Goal: Task Accomplishment & Management: Complete application form

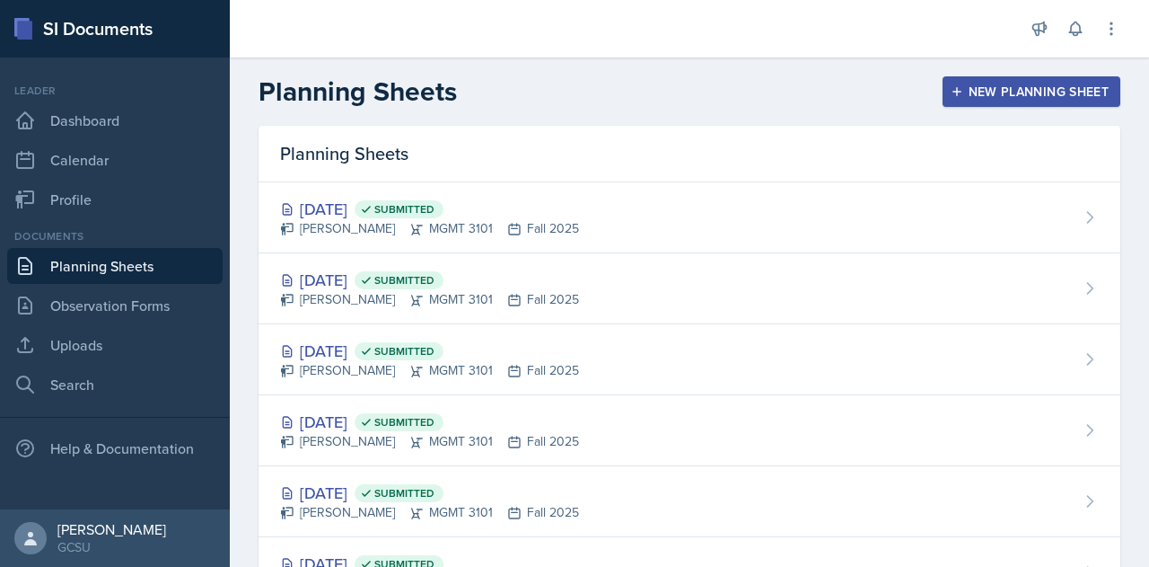
click at [967, 98] on div "New Planning Sheet" at bounding box center [1031, 91] width 154 height 14
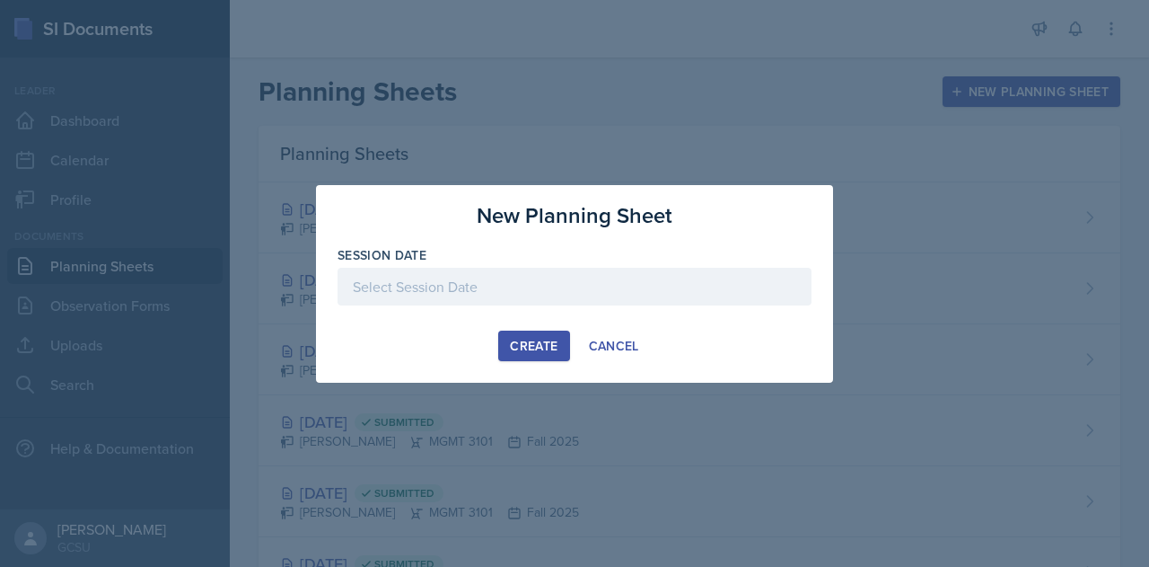
click at [461, 286] on div at bounding box center [575, 287] width 474 height 38
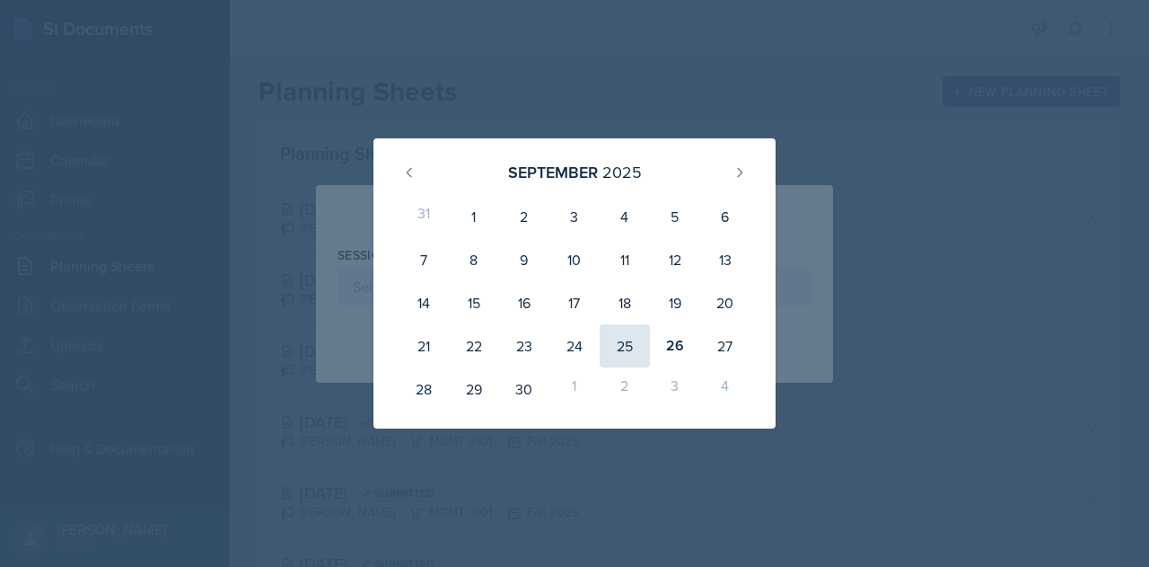
click at [638, 353] on div "25" at bounding box center [625, 345] width 50 height 43
type input "[DATE]"
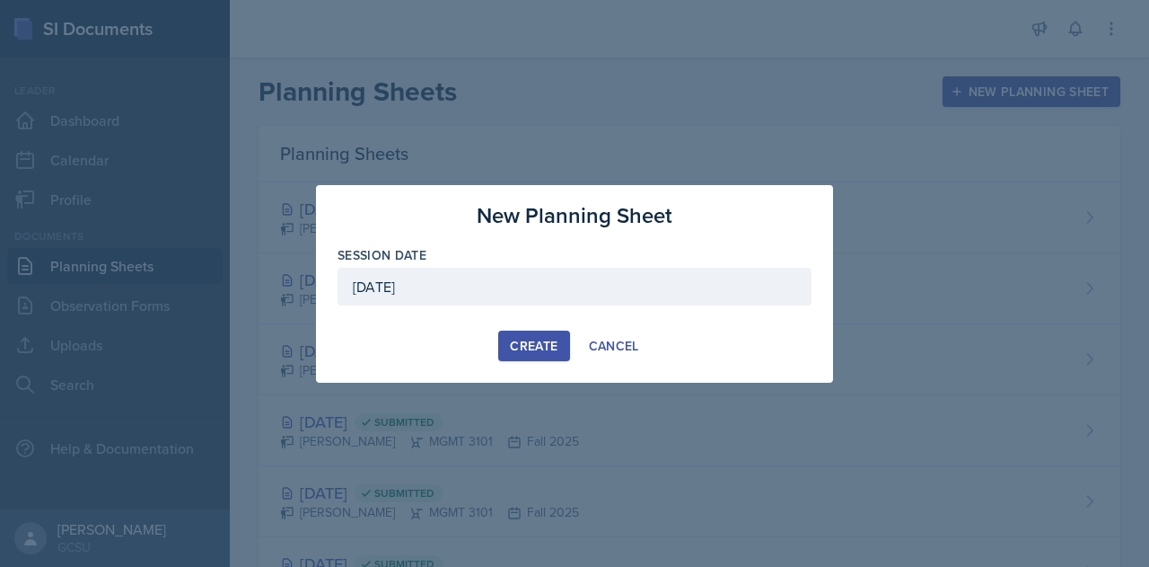
click at [528, 339] on div "Create" at bounding box center [534, 346] width 48 height 14
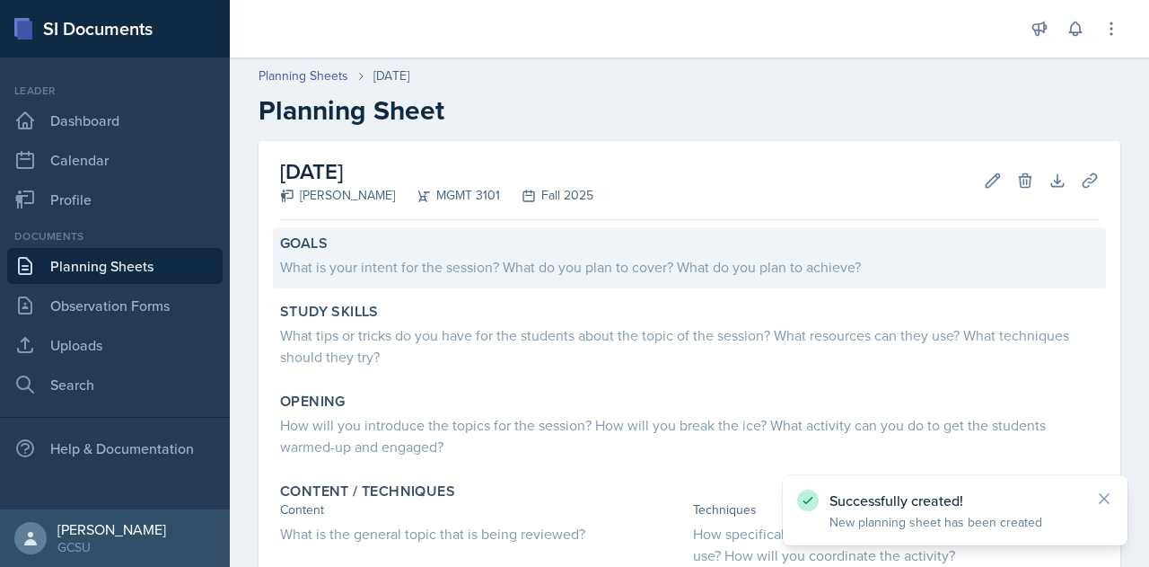
click at [440, 279] on div "Goals What is your intent for the session? What do you plan to cover? What do y…" at bounding box center [689, 257] width 833 height 61
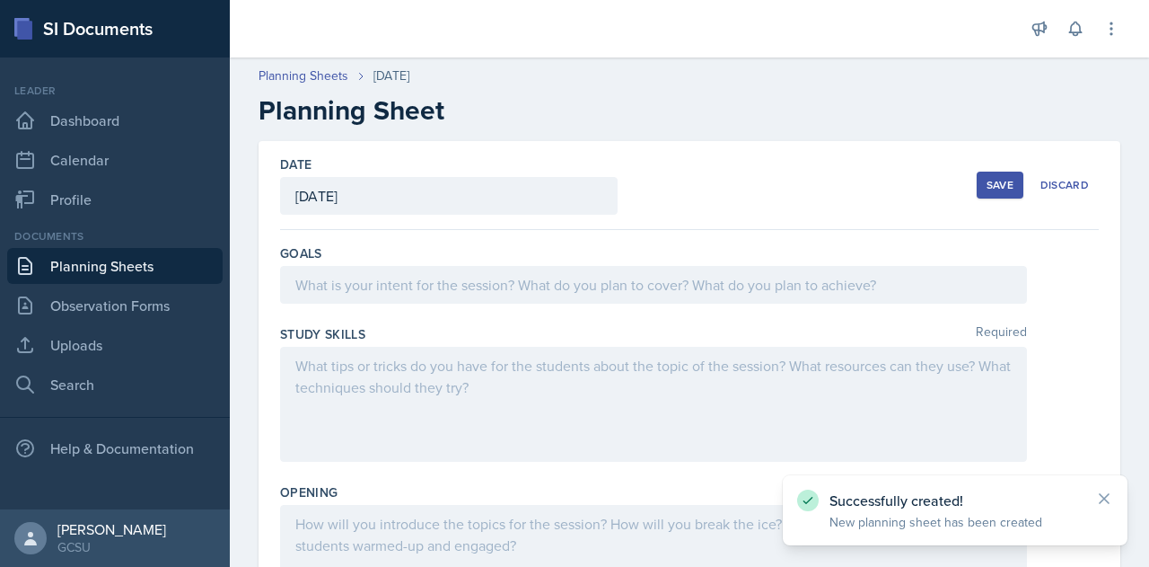
click at [440, 279] on div at bounding box center [653, 285] width 747 height 38
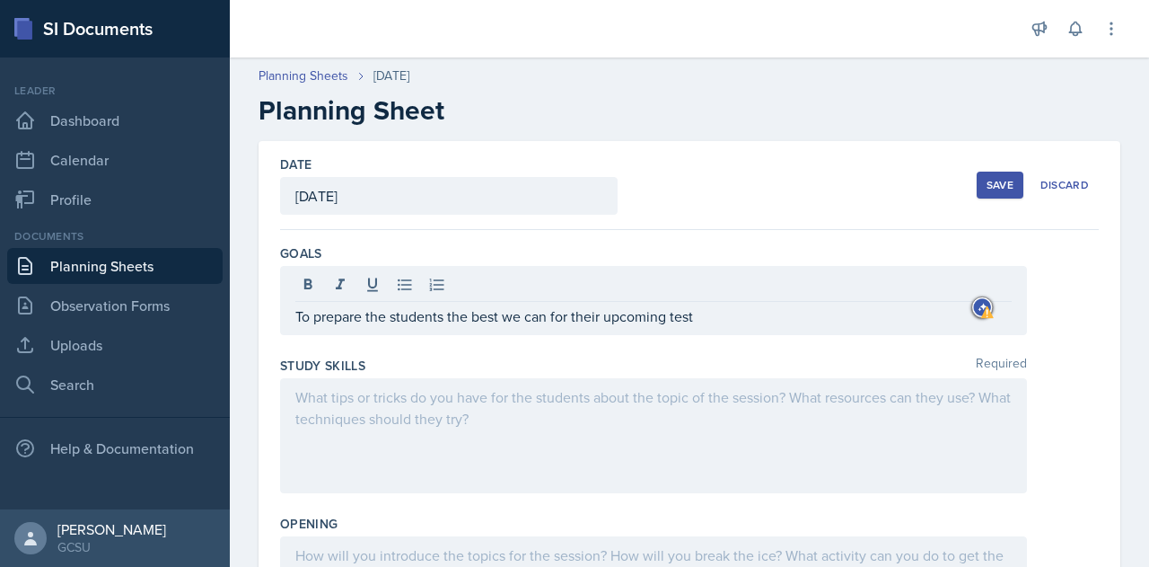
click at [372, 378] on div at bounding box center [653, 435] width 747 height 115
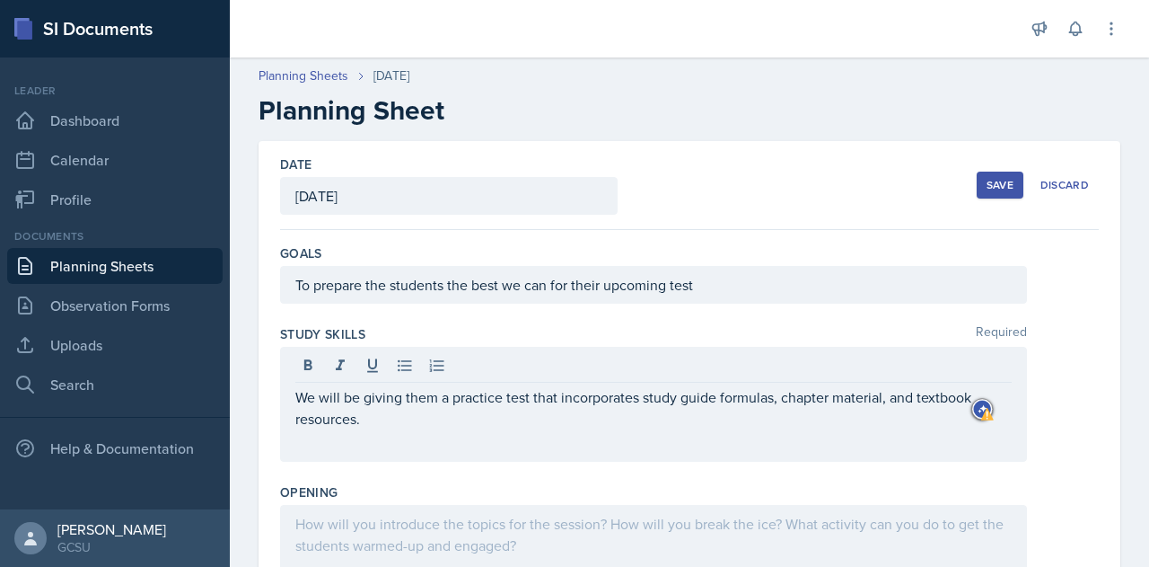
click at [436, 435] on div "We will be giving them a practice test that incorporates study guide formulas, …" at bounding box center [653, 404] width 747 height 115
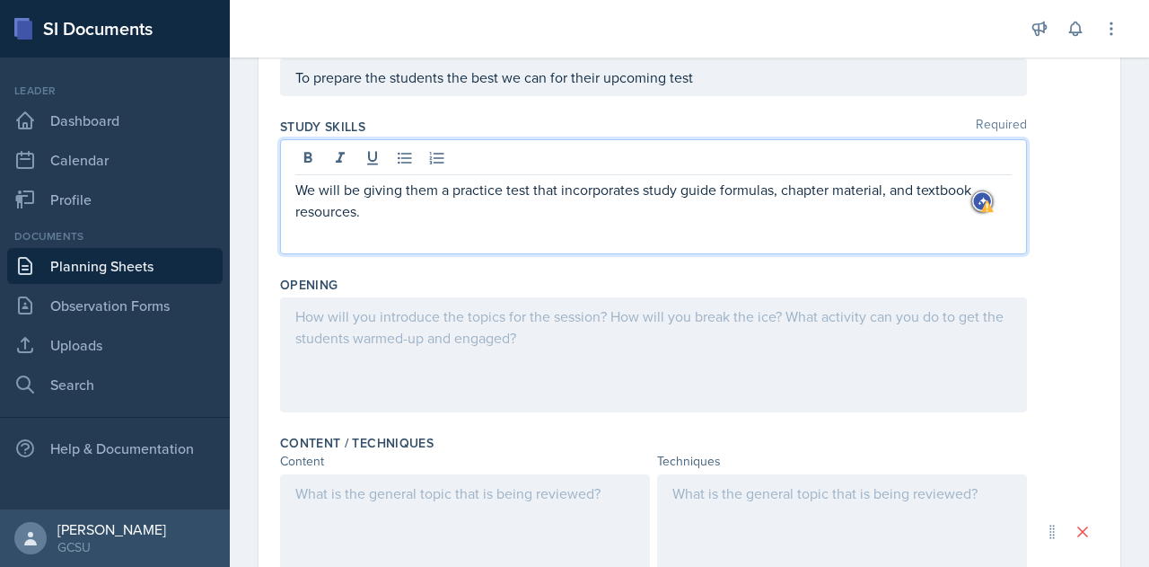
click at [374, 316] on p at bounding box center [653, 316] width 717 height 22
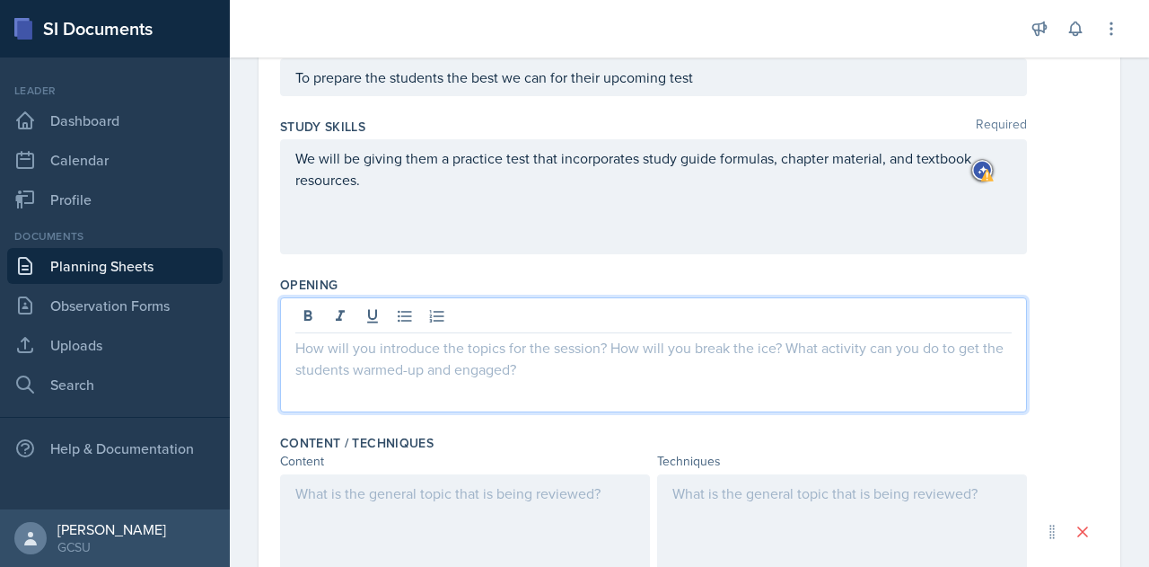
scroll to position [239, 0]
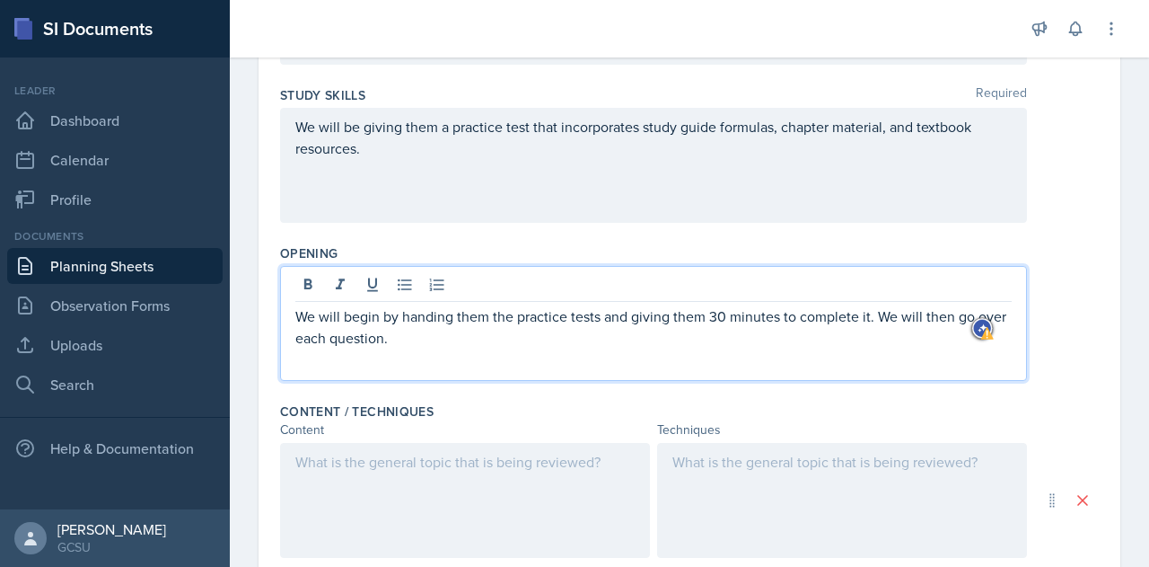
click at [864, 317] on p "We will begin by handing them the practice tests and giving them 30 minutes to …" at bounding box center [653, 326] width 717 height 43
click at [866, 317] on p "We will begin by handing them the practice tests and giving them 30 minutes to …" at bounding box center [653, 326] width 717 height 43
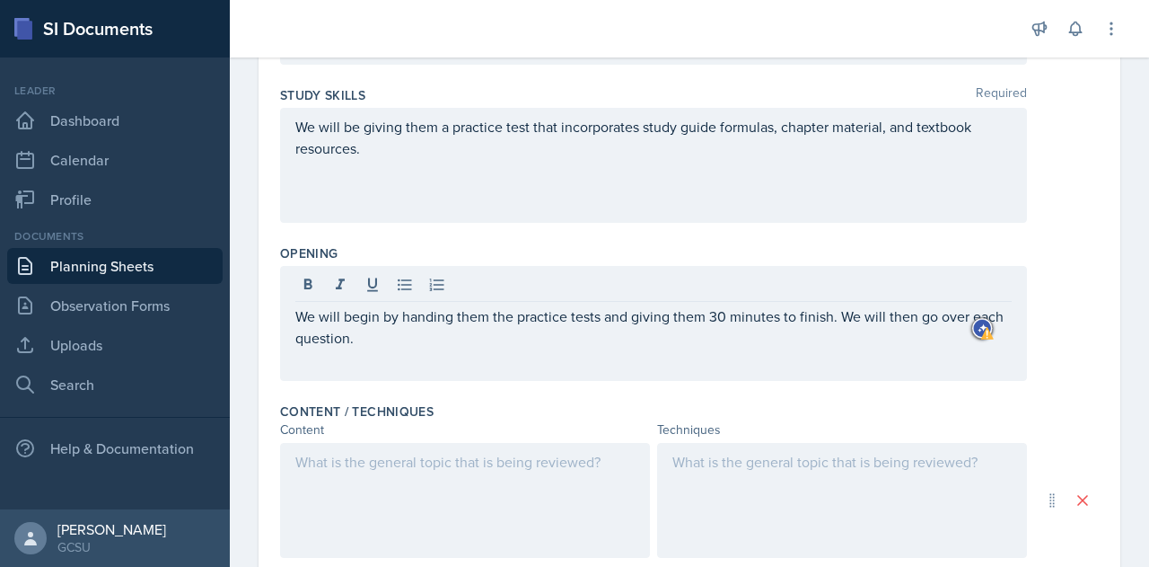
click at [629, 376] on div "We will begin by handing them the practice tests and giving them 30 minutes to …" at bounding box center [653, 323] width 747 height 115
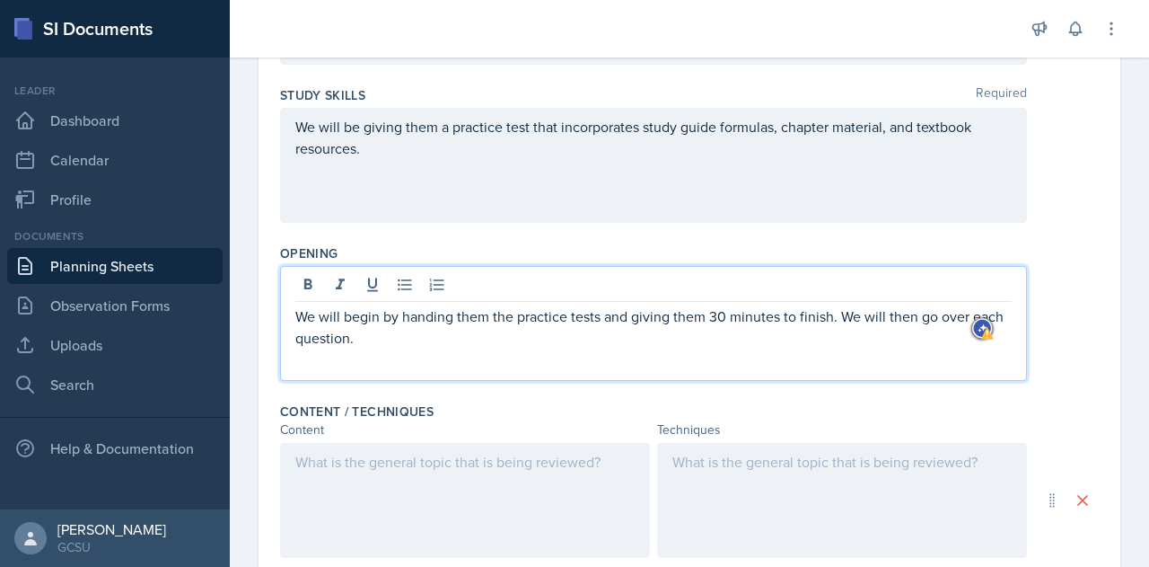
click at [462, 326] on p "We will begin by handing them the practice tests and giving them 30 minutes to …" at bounding box center [653, 326] width 717 height 43
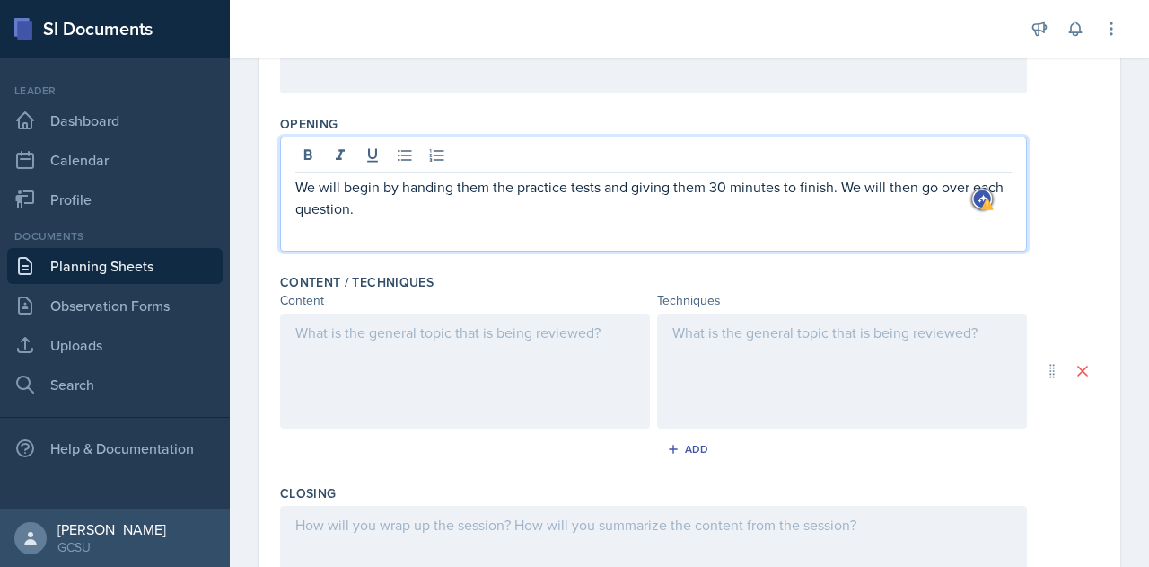
click at [407, 347] on div at bounding box center [465, 370] width 370 height 115
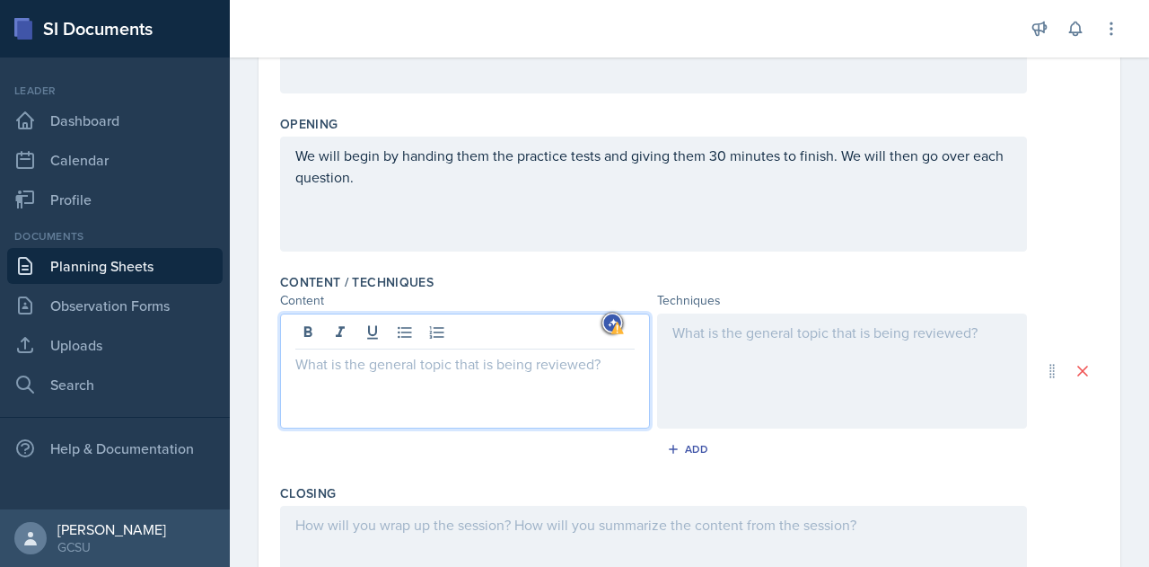
scroll to position [399, 0]
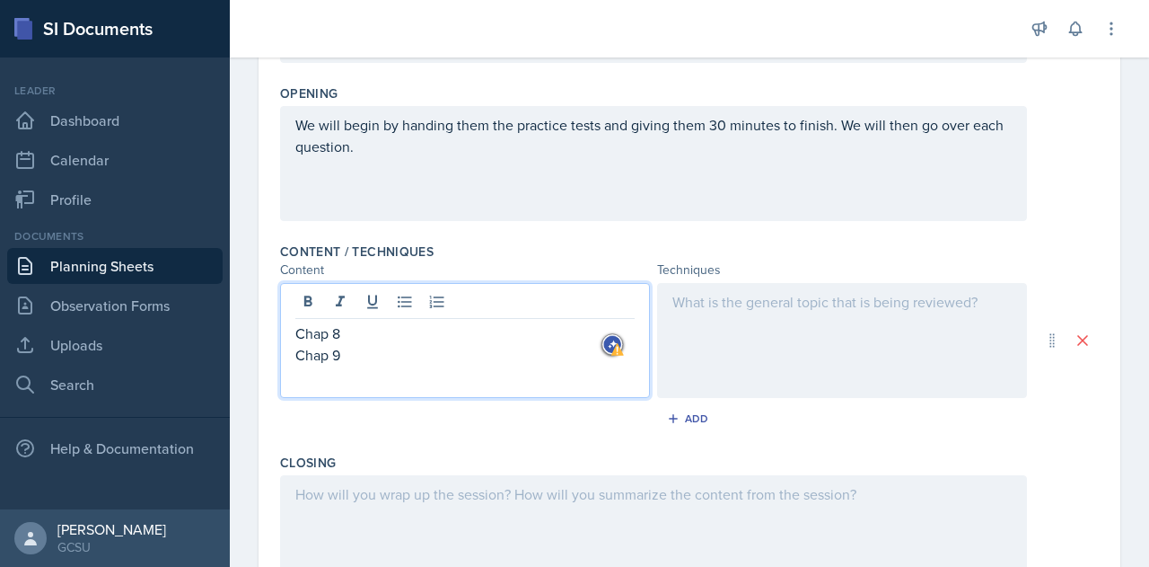
click at [296, 333] on p "Chap 8" at bounding box center [464, 333] width 339 height 22
click at [299, 356] on p "Chap 9" at bounding box center [464, 355] width 339 height 22
click at [688, 299] on div at bounding box center [842, 340] width 370 height 115
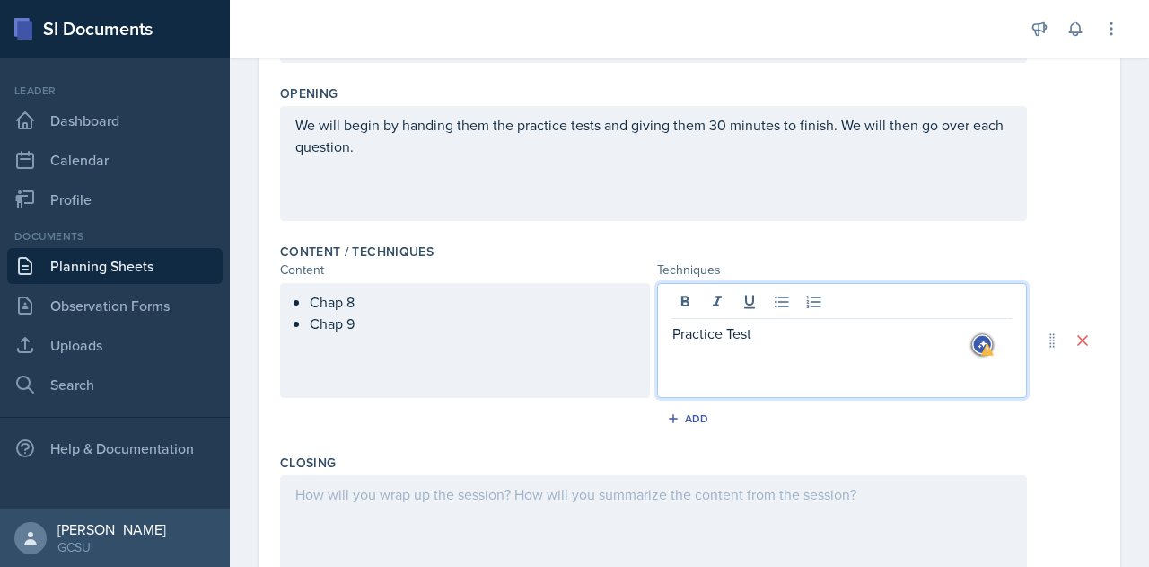
click at [535, 418] on div "Add" at bounding box center [689, 422] width 819 height 34
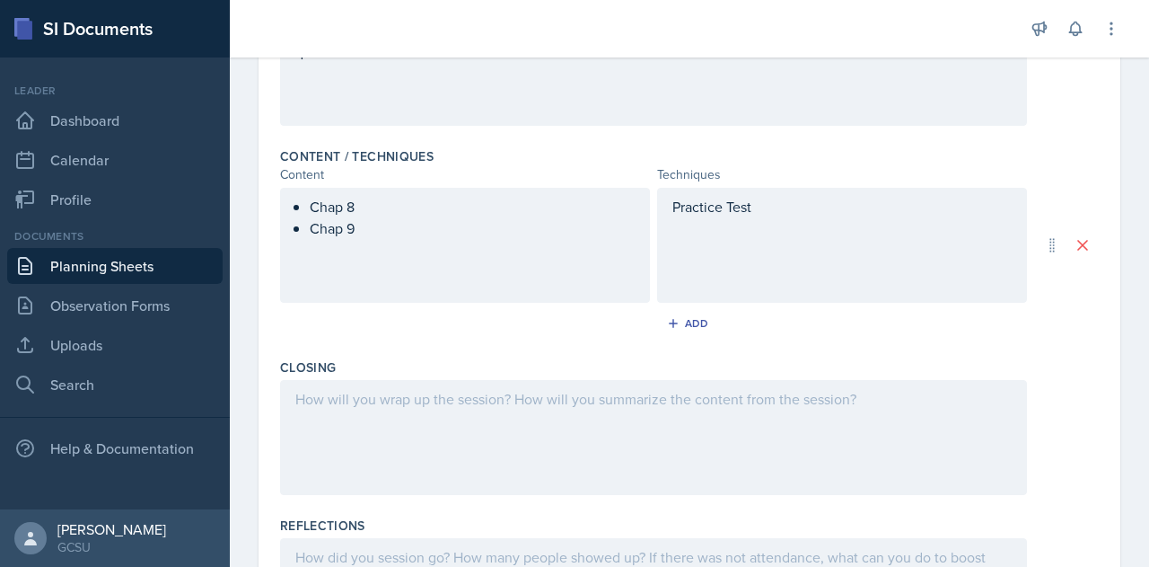
scroll to position [525, 0]
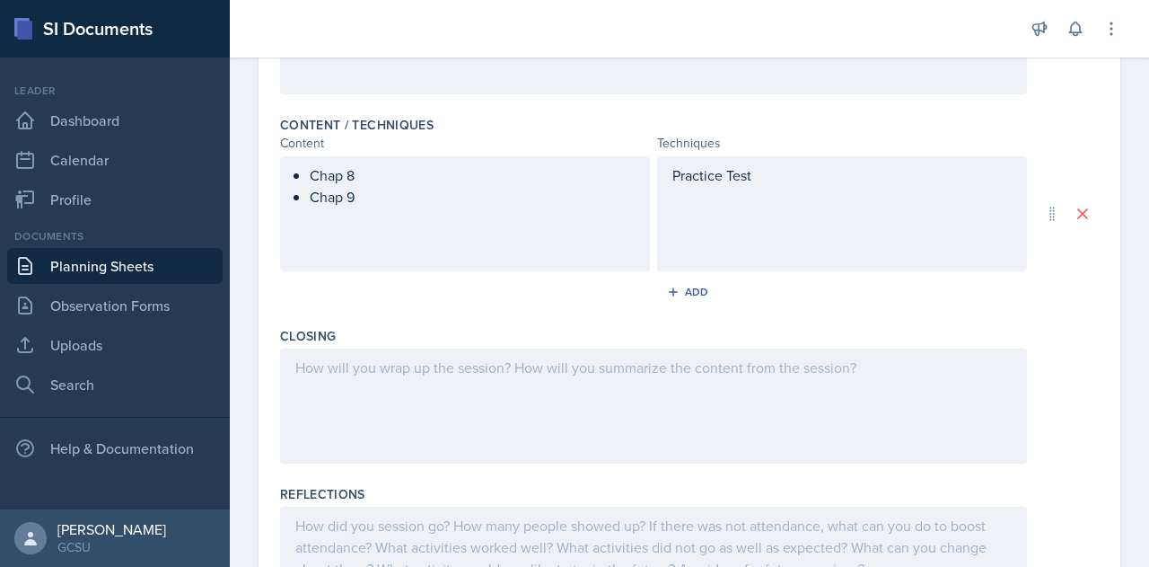
click at [400, 378] on p at bounding box center [653, 367] width 717 height 22
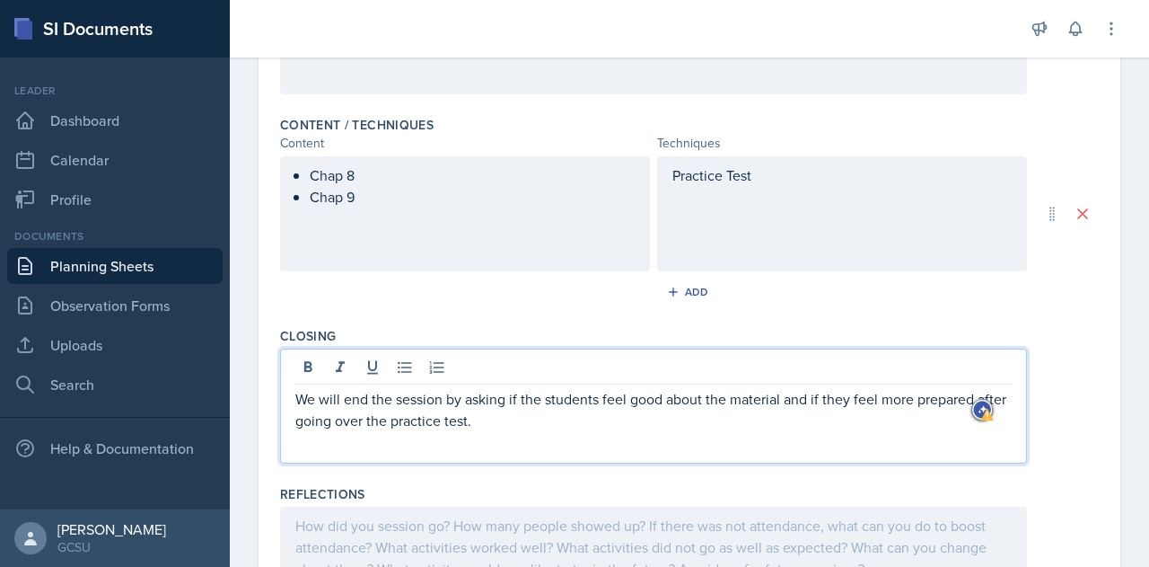
scroll to position [649, 0]
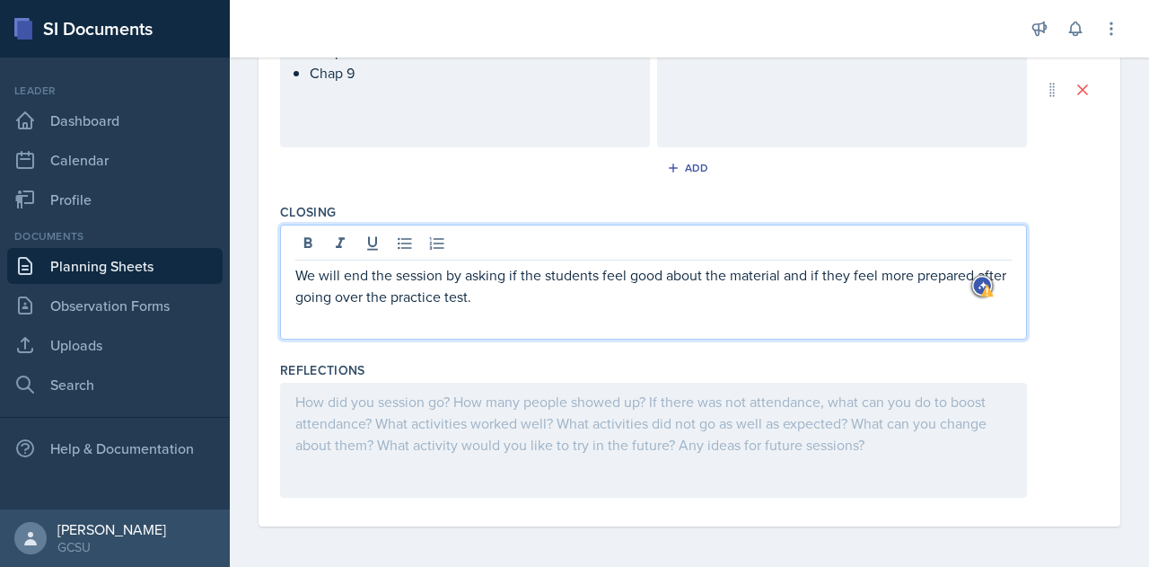
click at [377, 391] on div at bounding box center [653, 440] width 747 height 115
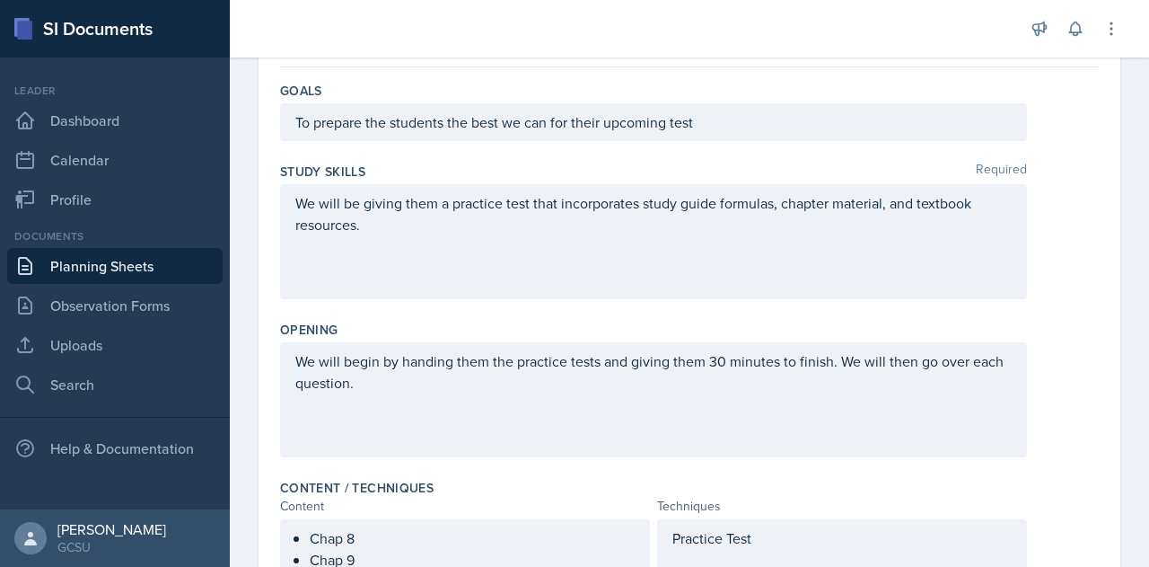
scroll to position [0, 0]
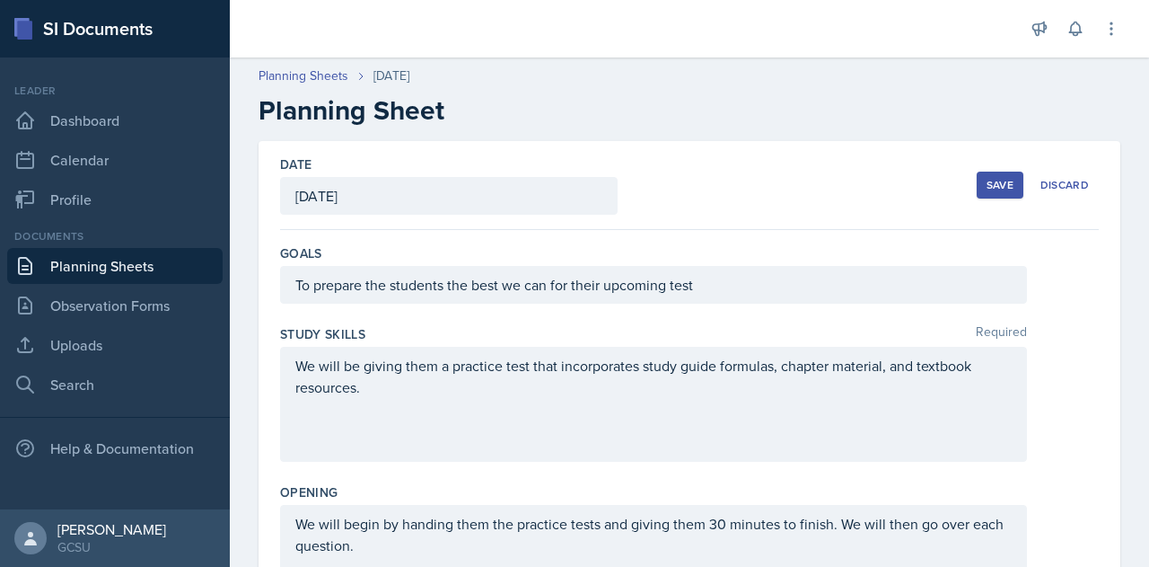
click at [987, 191] on div "Save" at bounding box center [1000, 185] width 27 height 14
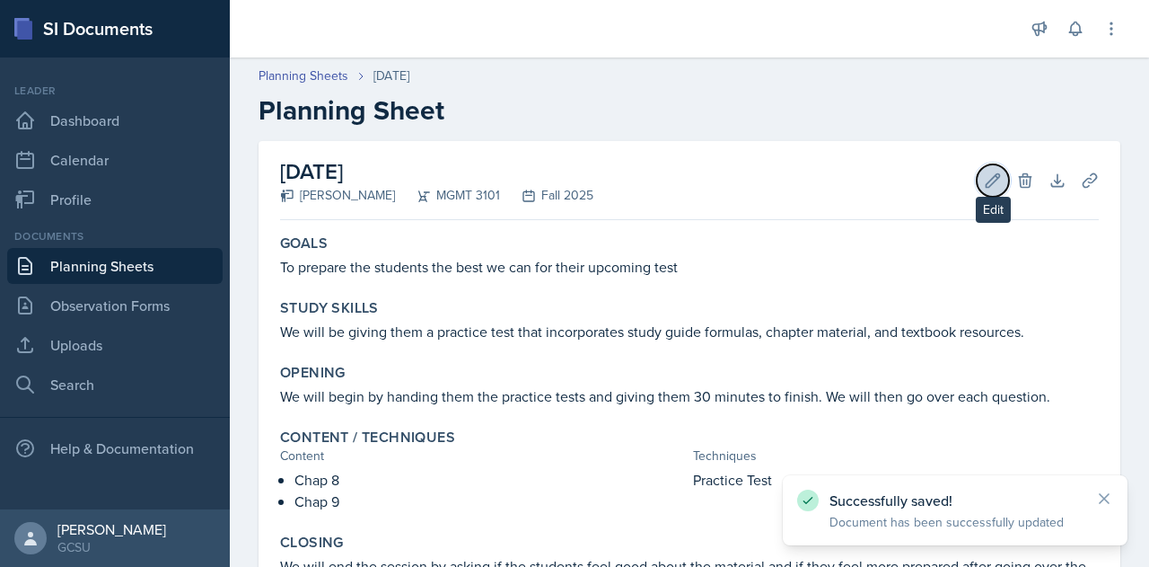
click at [984, 184] on icon at bounding box center [993, 181] width 18 height 18
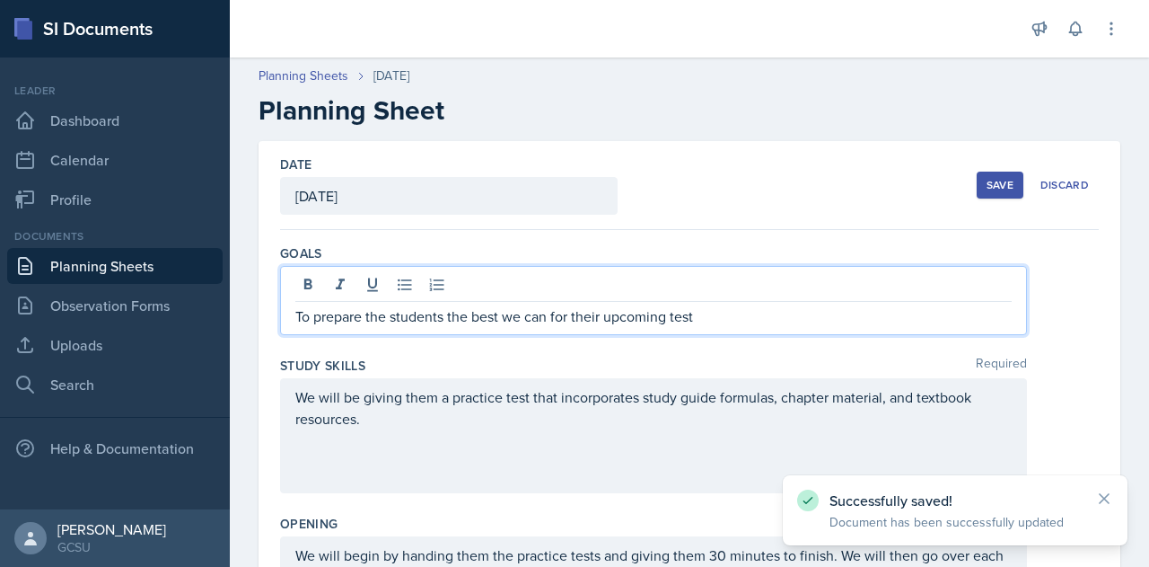
click at [704, 288] on div "To prepare the students the best we can for their upcoming test" at bounding box center [653, 300] width 747 height 69
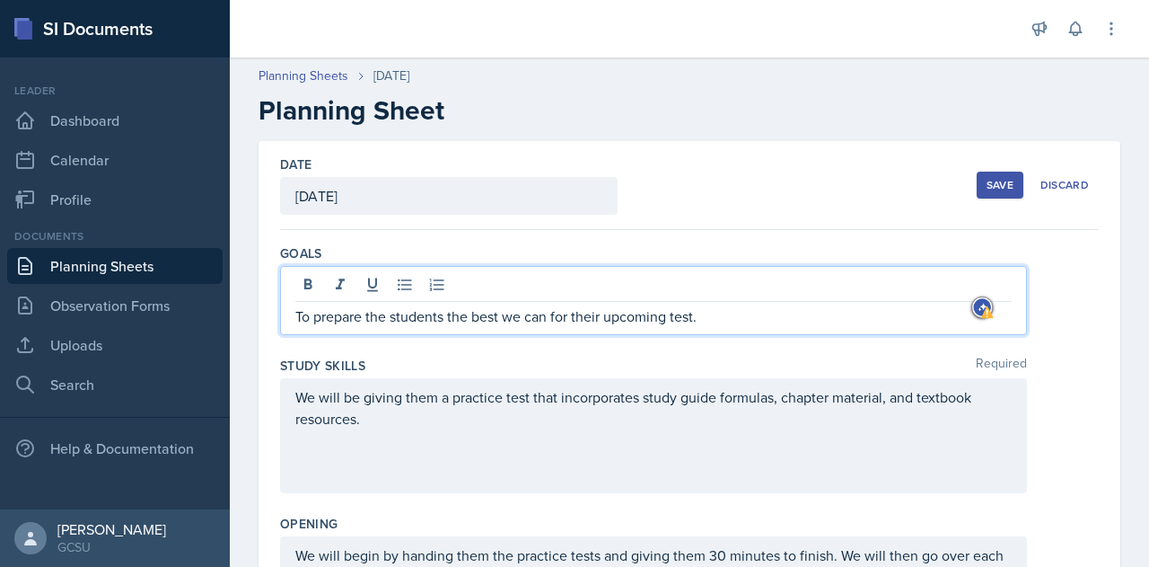
click at [987, 182] on div "Save" at bounding box center [1000, 185] width 27 height 14
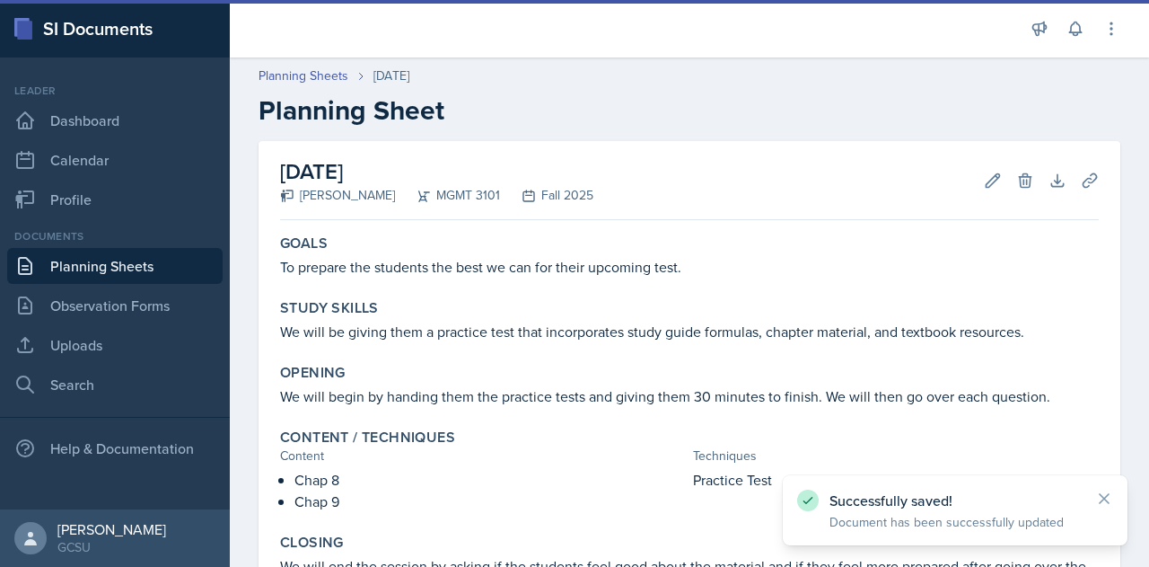
scroll to position [241, 0]
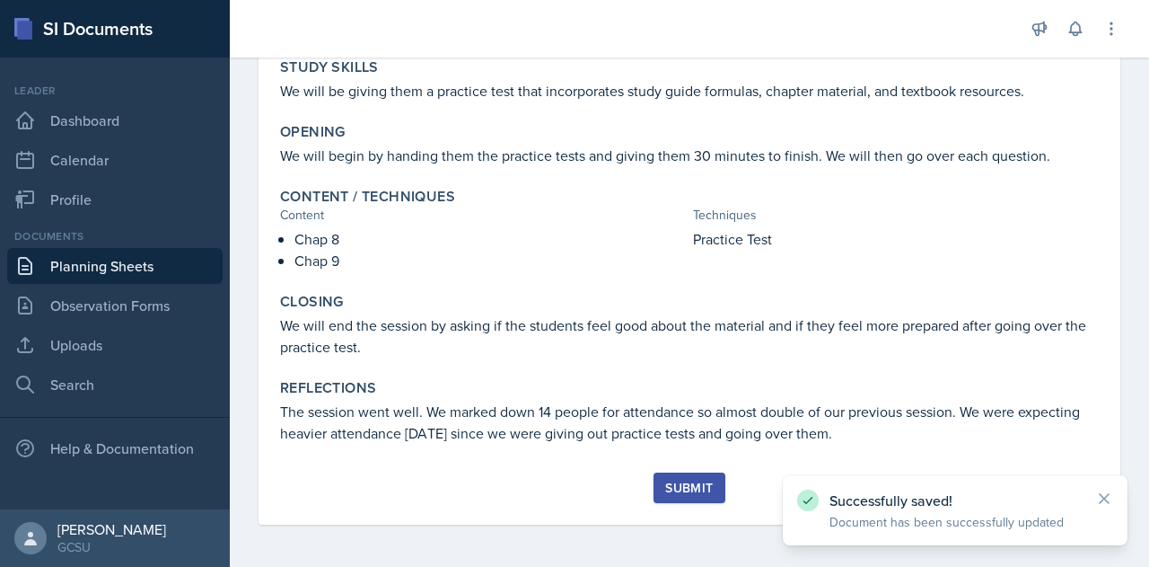
click at [697, 482] on div "Submit" at bounding box center [689, 487] width 48 height 14
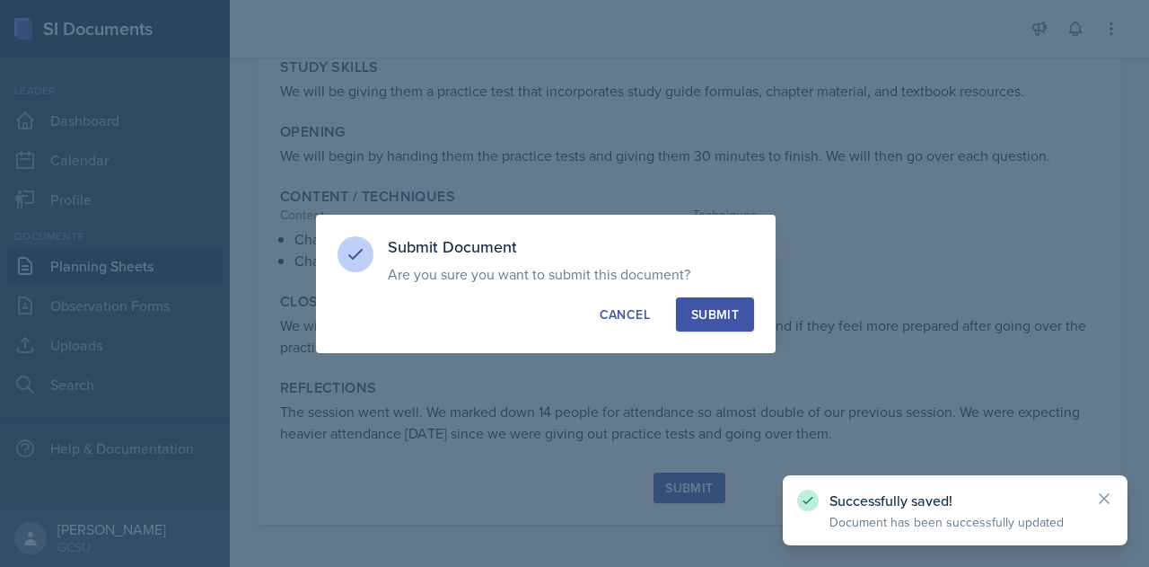
click at [724, 319] on div "Submit" at bounding box center [715, 314] width 48 height 18
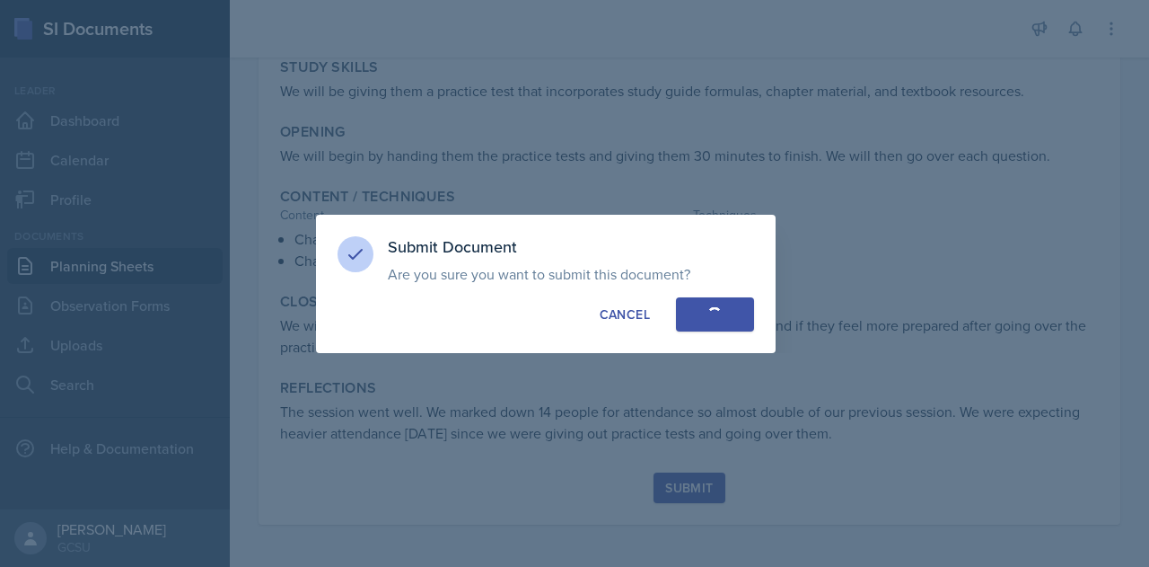
scroll to position [189, 0]
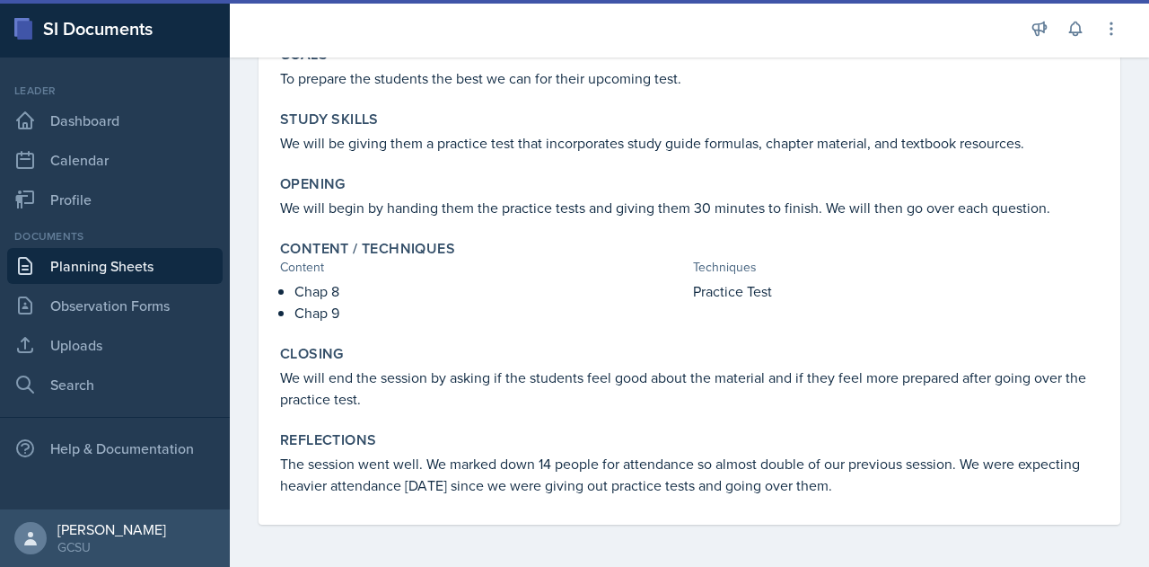
scroll to position [189, 0]
click at [117, 263] on link "Planning Sheets" at bounding box center [115, 266] width 216 height 36
